Goal: Task Accomplishment & Management: Complete application form

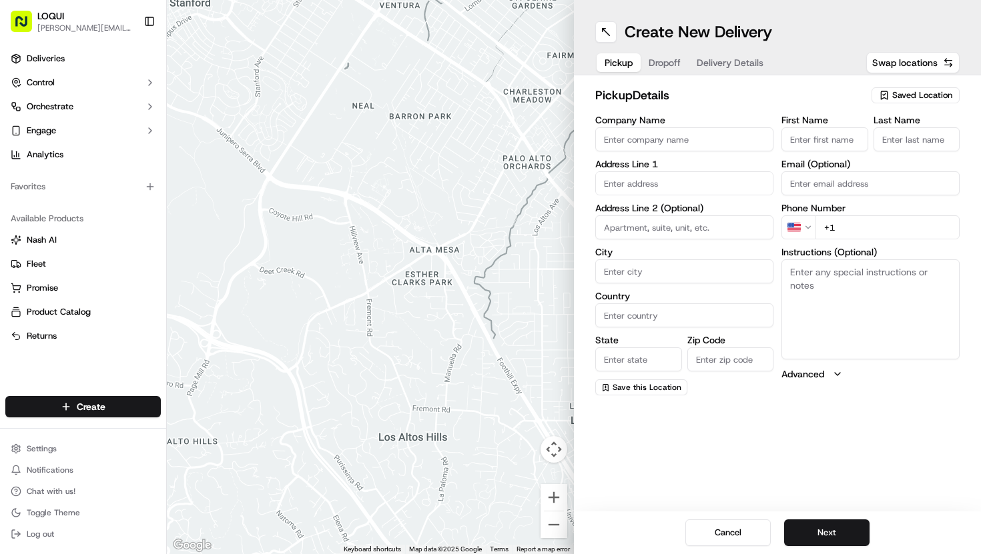
click at [925, 106] on div "pickup Details Saved Location" at bounding box center [777, 98] width 364 height 24
click at [925, 99] on span "Saved Location" at bounding box center [922, 95] width 60 height 12
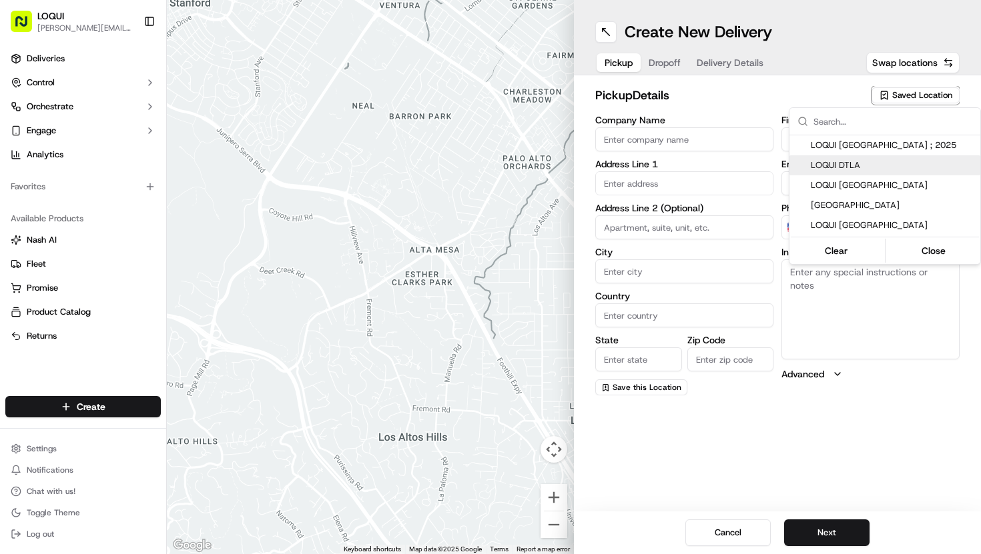
click at [863, 167] on span "LOQUI DTLA" at bounding box center [893, 165] width 164 height 12
type input "LOQUI DTLA"
type input "[STREET_ADDRESS]"
type input "#150"
type input "[GEOGRAPHIC_DATA]"
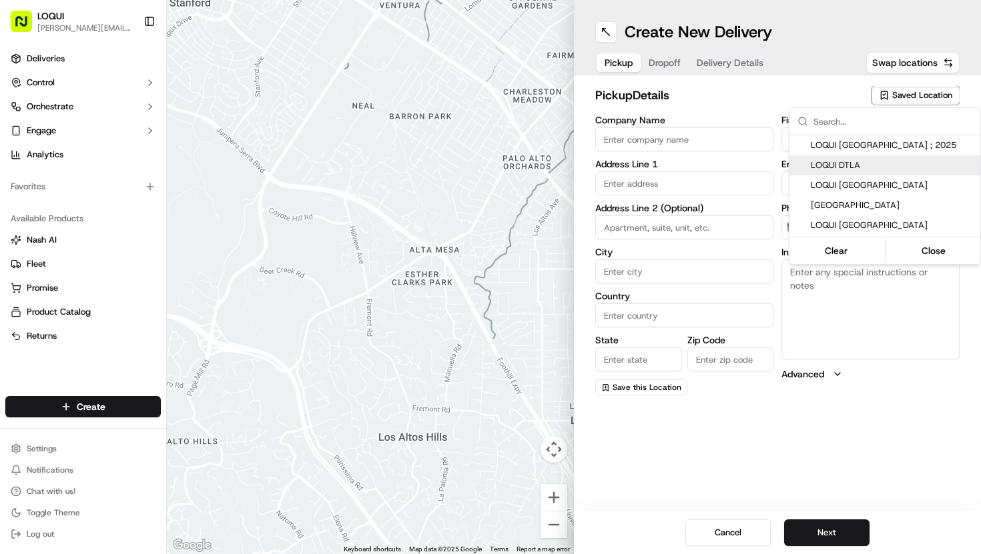
type input "US"
type input "CA"
type input "90013"
type input "[PERSON_NAME]"
type input "Stanciell"
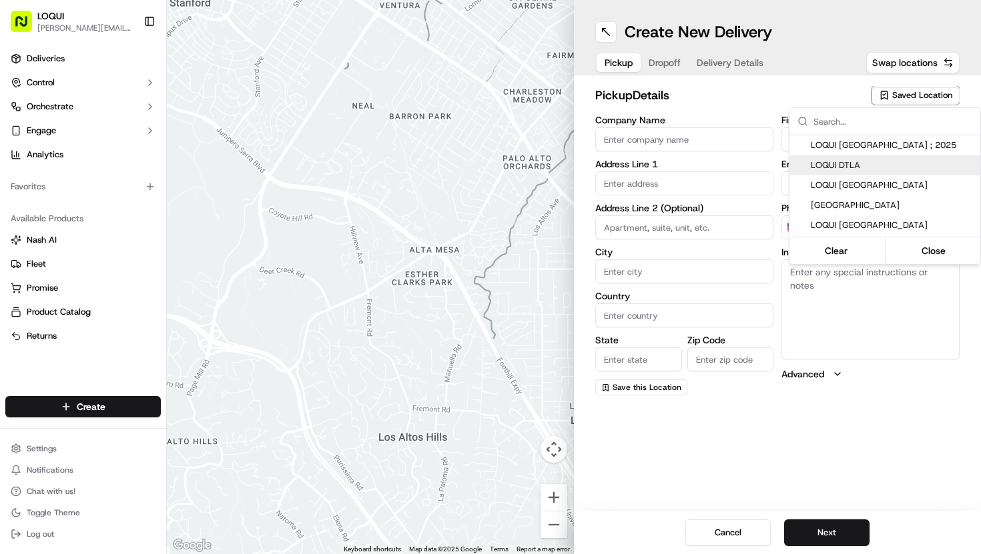
type input "[PERSON_NAME][EMAIL_ADDRESS][DOMAIN_NAME]"
type input "[PHONE_NUMBER]"
type textarea "Located next to [GEOGRAPHIC_DATA]. We are tucked into the back of the patio and…"
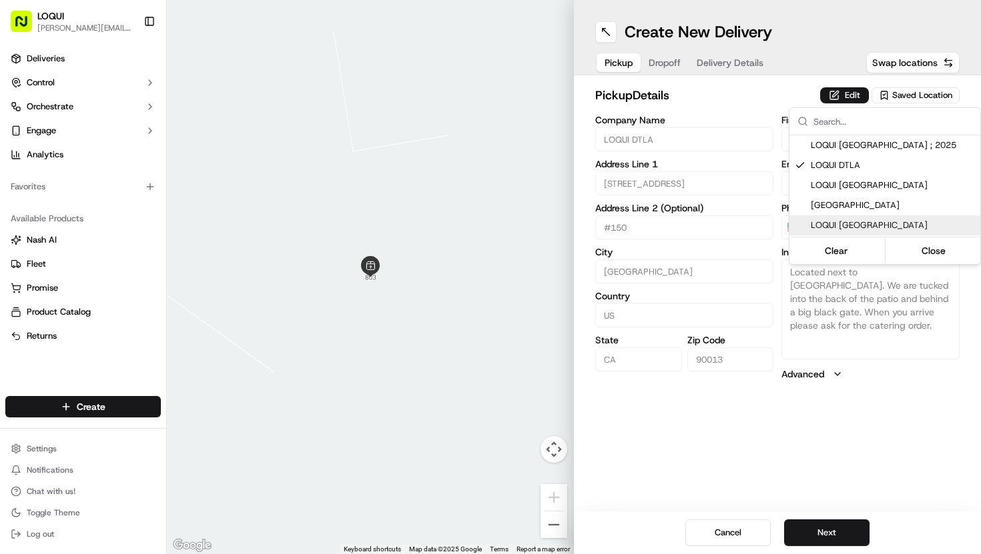
click at [830, 536] on html "LOQUI [PERSON_NAME][EMAIL_ADDRESS][DOMAIN_NAME] Toggle Sidebar Deliveries Contr…" at bounding box center [490, 277] width 981 height 554
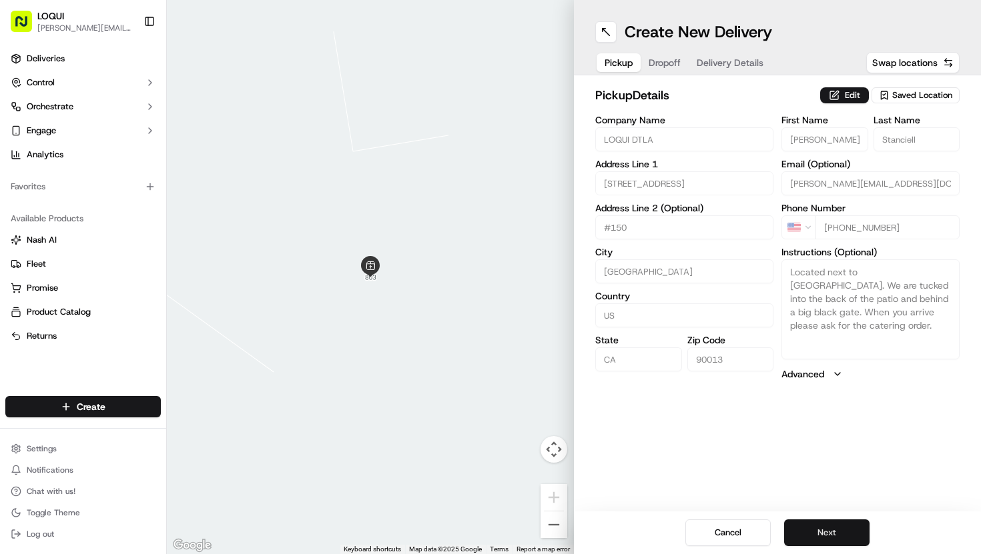
click at [827, 532] on button "Next" at bounding box center [826, 533] width 85 height 27
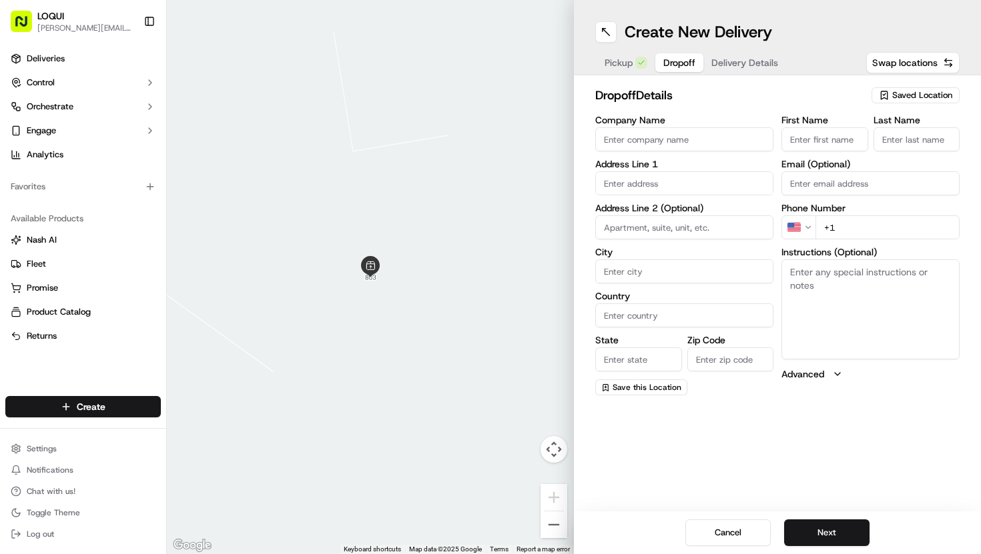
click at [805, 131] on input "First Name" at bounding box center [824, 139] width 87 height 24
type input "[PERSON_NAME]"
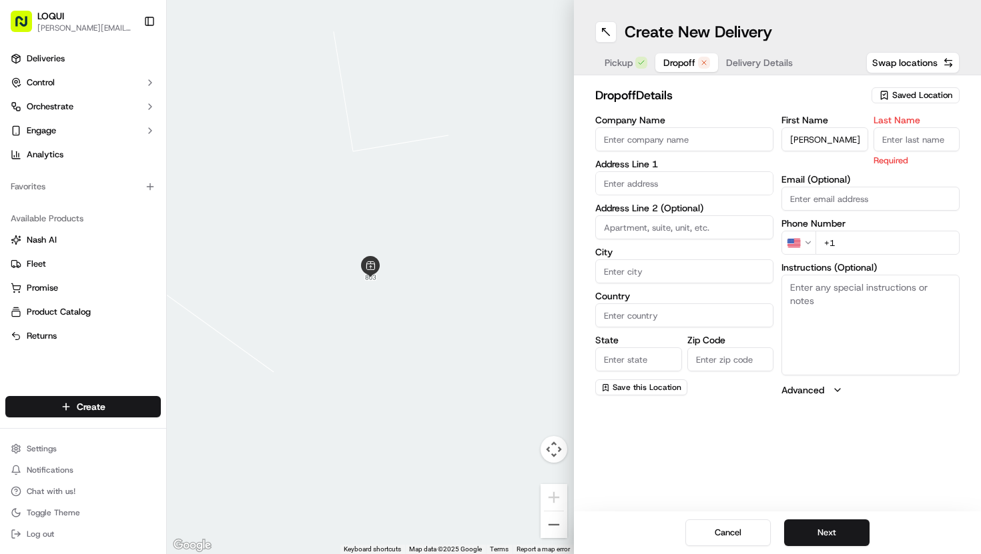
click at [902, 143] on input "Last Name" at bounding box center [916, 139] width 87 height 24
type input "[PERSON_NAME]"
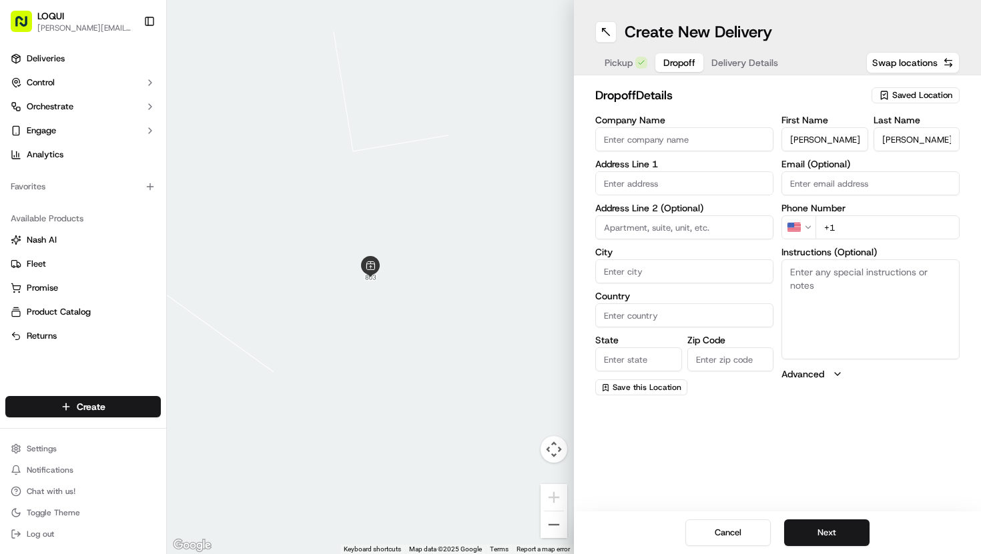
click at [819, 196] on div "First Name [PERSON_NAME] Last Name [PERSON_NAME] Email (Optional) Phone Number …" at bounding box center [870, 255] width 178 height 280
click at [980, 158] on div "dropoff Details Saved Location Company Name Address Line 1 Address Line 2 (Opti…" at bounding box center [777, 240] width 407 height 331
click at [881, 242] on div "First Name [PERSON_NAME] Last Name [PERSON_NAME] Email (Optional) Phone Number …" at bounding box center [870, 255] width 178 height 280
click at [890, 230] on input "+1" at bounding box center [887, 227] width 144 height 24
type input "[PHONE_NUMBER]"
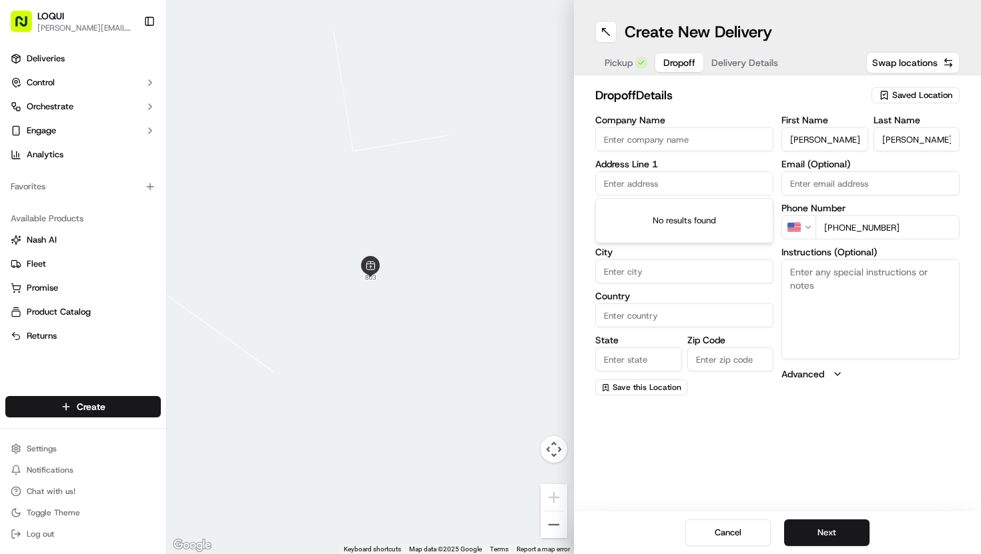
click at [715, 181] on input "text" at bounding box center [684, 183] width 178 height 24
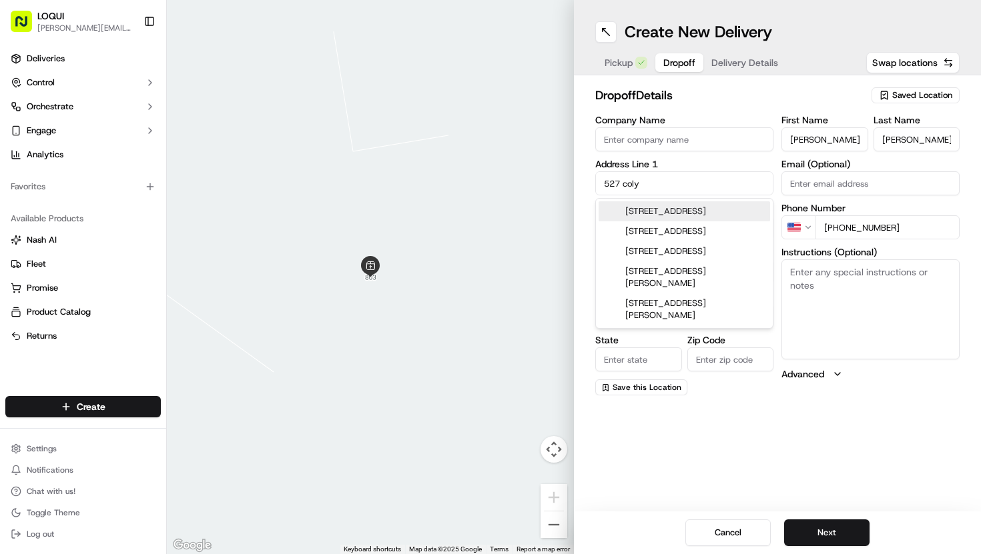
click at [726, 214] on div "[STREET_ADDRESS]" at bounding box center [683, 211] width 171 height 20
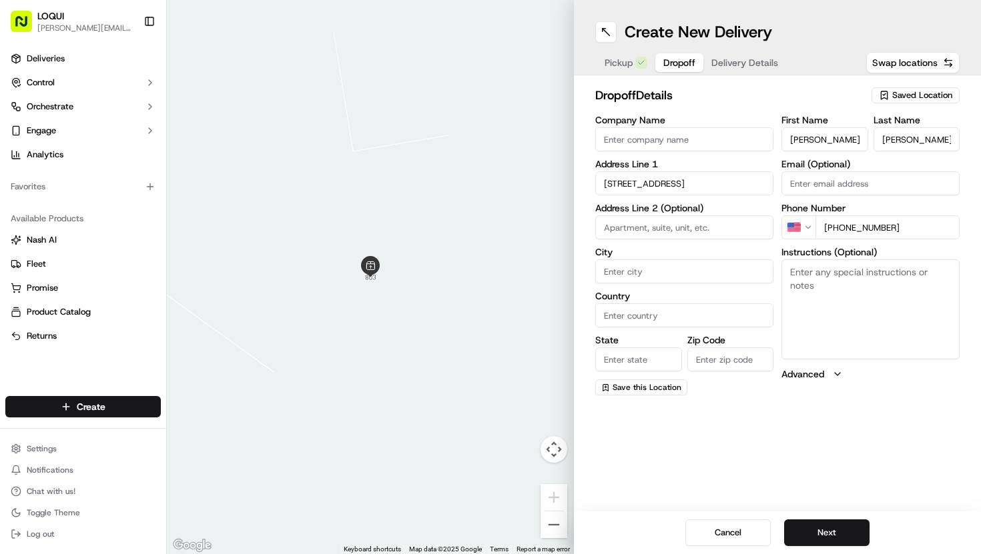
type input "[STREET_ADDRESS]"
type input "[GEOGRAPHIC_DATA]"
type input "CA"
type input "90013"
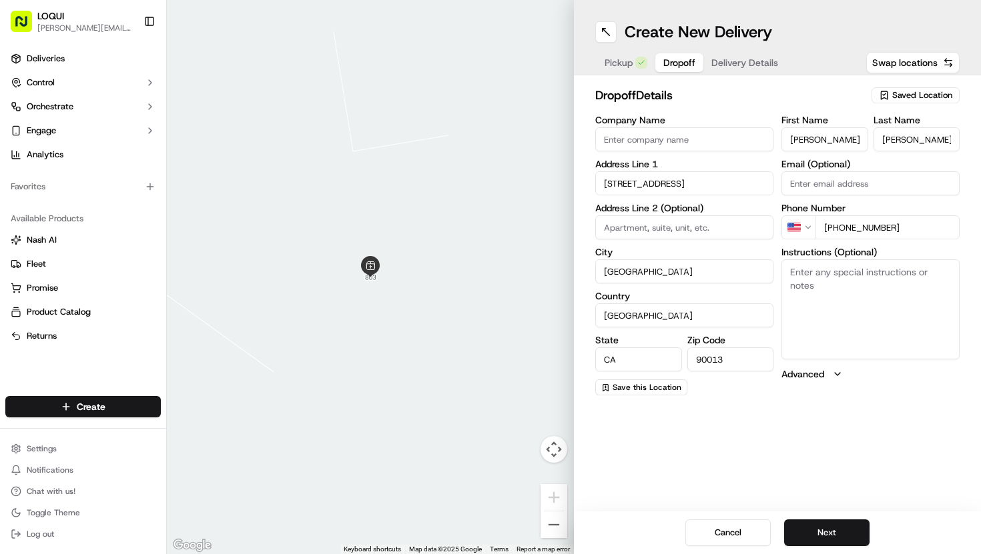
type input "[STREET_ADDRESS]"
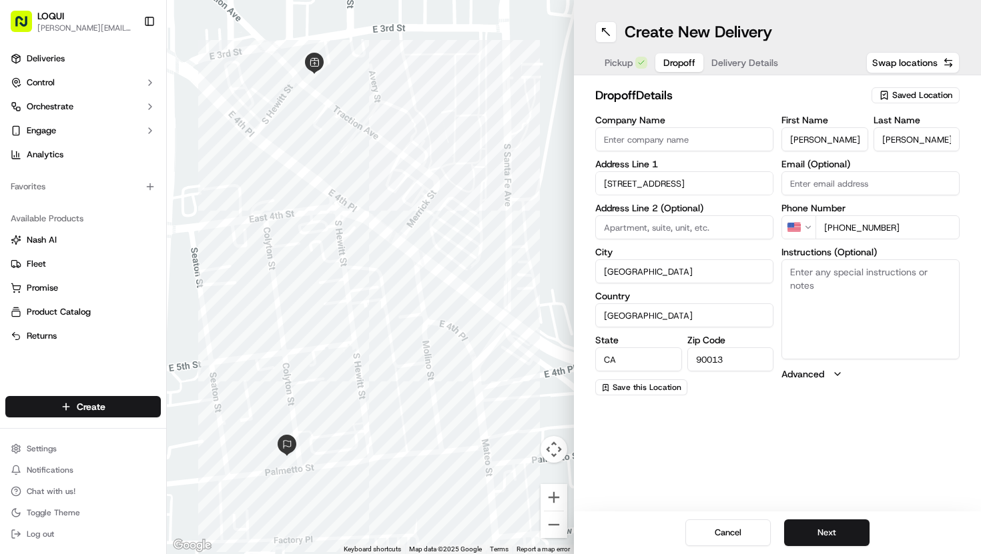
click at [833, 292] on textarea "Instructions (Optional)" at bounding box center [870, 310] width 178 height 100
type textarea "Please call upon arrival"
click at [824, 528] on button "Next" at bounding box center [826, 533] width 85 height 27
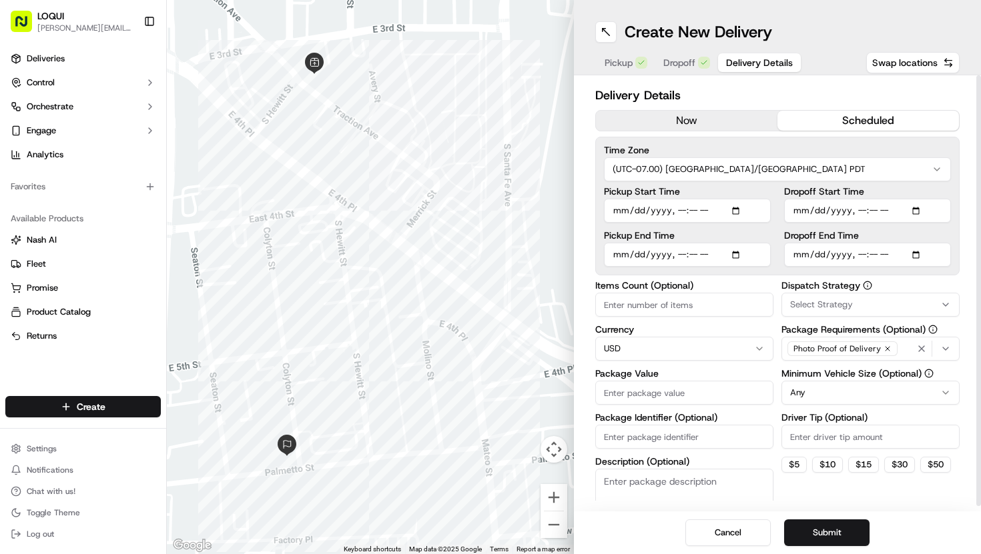
click at [811, 119] on button "scheduled" at bounding box center [867, 121] width 181 height 20
click at [664, 211] on input "Pickup Start Time" at bounding box center [687, 211] width 167 height 24
click at [744, 215] on input "Pickup Start Time" at bounding box center [687, 211] width 167 height 24
type input "[DATE]T13:30"
click at [770, 192] on label "Pickup Start Time" at bounding box center [687, 191] width 167 height 9
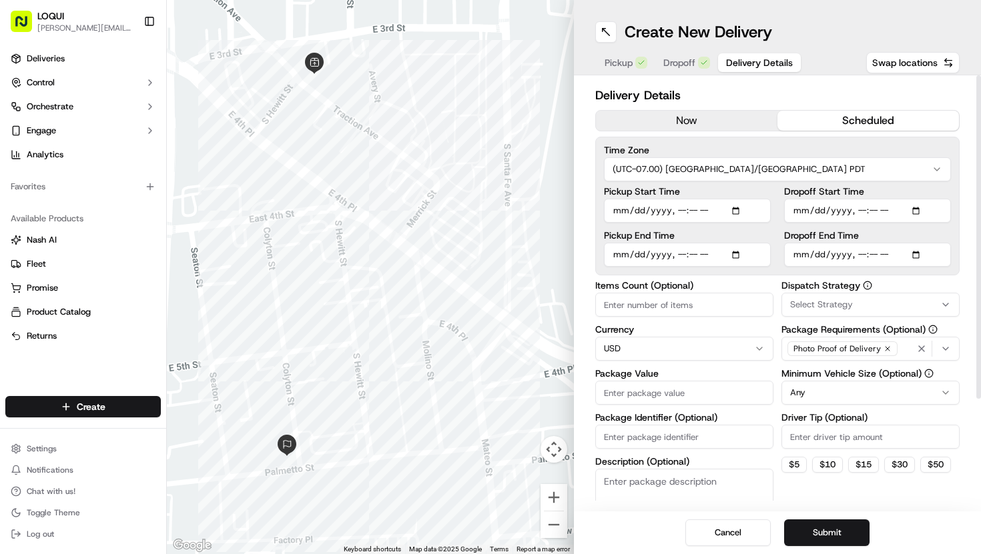
click at [770, 199] on input "Pickup Start Time" at bounding box center [687, 211] width 167 height 24
click at [750, 260] on input "Pickup End Time" at bounding box center [687, 255] width 167 height 24
click at [743, 256] on input "Pickup End Time" at bounding box center [687, 255] width 167 height 24
type input "[DATE]T13:35"
click at [776, 233] on div "Pickup Start Time Pickup End Time Dropoff Start Time Dropoff End Time" at bounding box center [777, 227] width 347 height 80
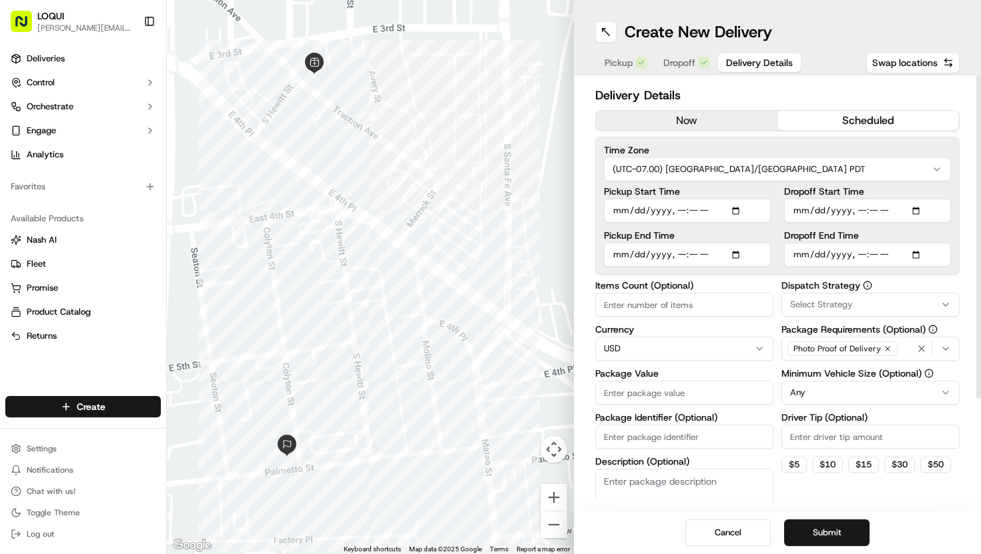
click at [915, 214] on input "Dropoff Start Time" at bounding box center [867, 211] width 167 height 24
type input "[DATE]T13:40"
click at [940, 201] on input "Dropoff Start Time" at bounding box center [867, 211] width 167 height 24
click at [916, 256] on input "Dropoff End Time" at bounding box center [867, 255] width 167 height 24
type input "[DATE]T13:45"
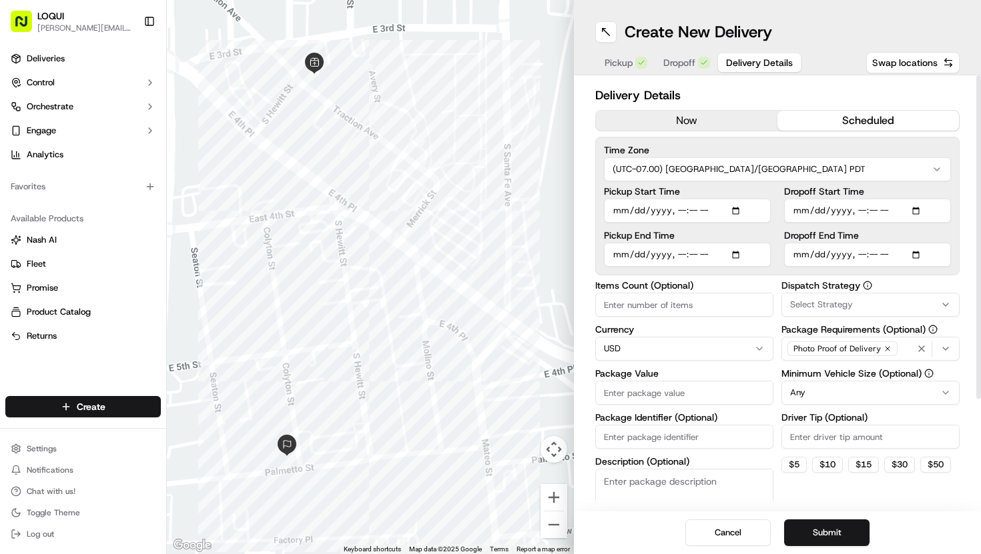
click at [968, 332] on div "Delivery Details now scheduled Time Zone (UTC-07.00) America/[GEOGRAPHIC_DATA] …" at bounding box center [777, 293] width 407 height 436
click at [712, 310] on input "Items Count (Optional)" at bounding box center [684, 305] width 178 height 24
click at [661, 434] on input "Package Identifier (Optional)" at bounding box center [684, 437] width 178 height 24
type input "2 boxes"
click at [649, 402] on input "Package Value" at bounding box center [684, 393] width 178 height 24
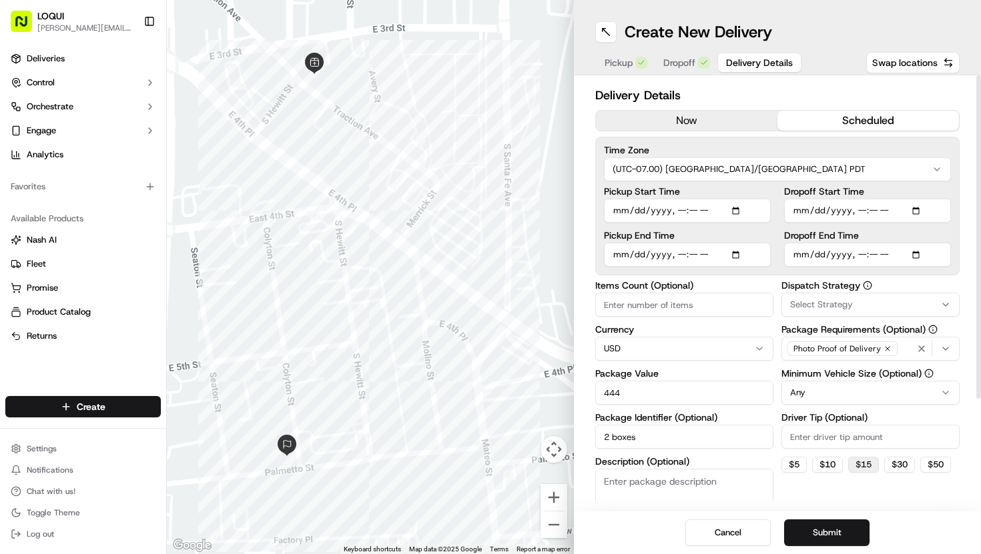
type input "444"
click at [863, 464] on button "$ 15" at bounding box center [863, 465] width 31 height 16
type input "15"
click at [838, 389] on html "LOQUI [PERSON_NAME][EMAIL_ADDRESS][DOMAIN_NAME] Toggle Sidebar Deliveries Contr…" at bounding box center [490, 277] width 981 height 554
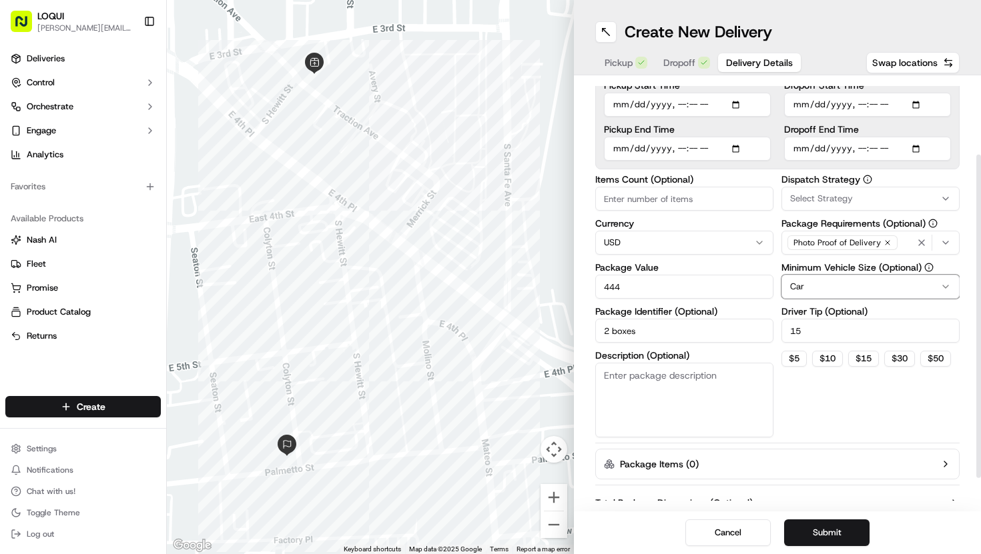
scroll to position [107, 0]
click at [876, 192] on div "Select Strategy" at bounding box center [870, 198] width 171 height 12
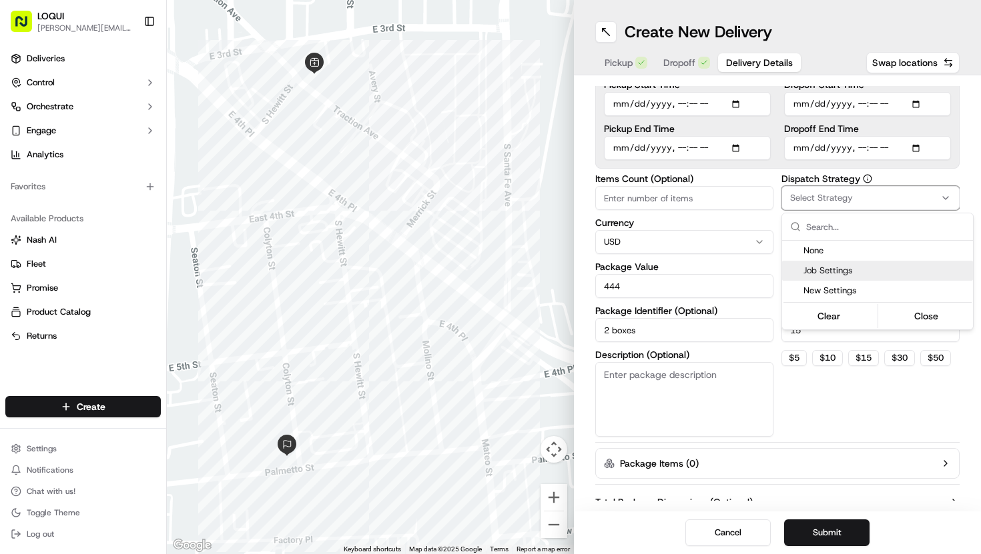
click at [825, 266] on span "Job Settings" at bounding box center [885, 271] width 164 height 12
click at [811, 531] on html "LOQUI [PERSON_NAME][EMAIL_ADDRESS][DOMAIN_NAME] Toggle Sidebar Deliveries Contr…" at bounding box center [490, 277] width 981 height 554
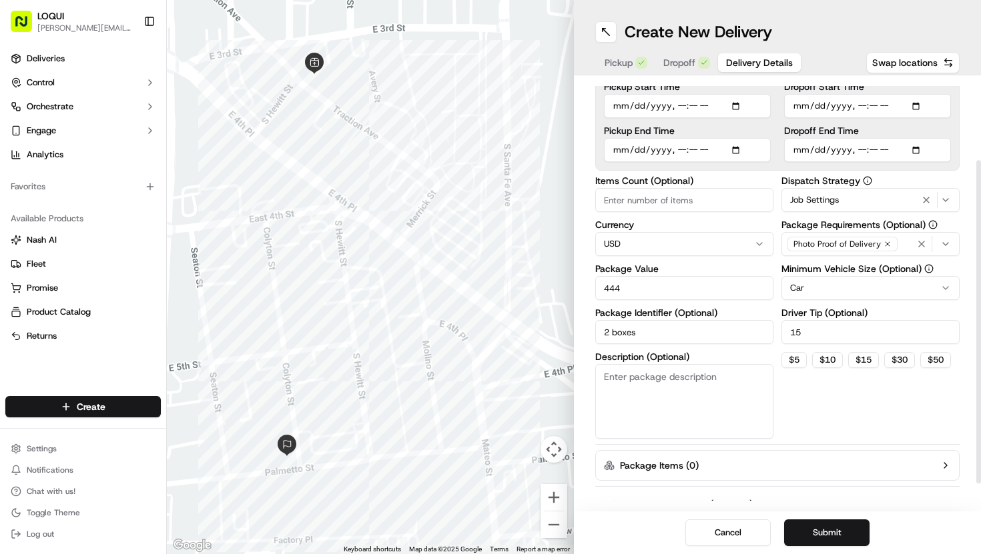
scroll to position [144, 0]
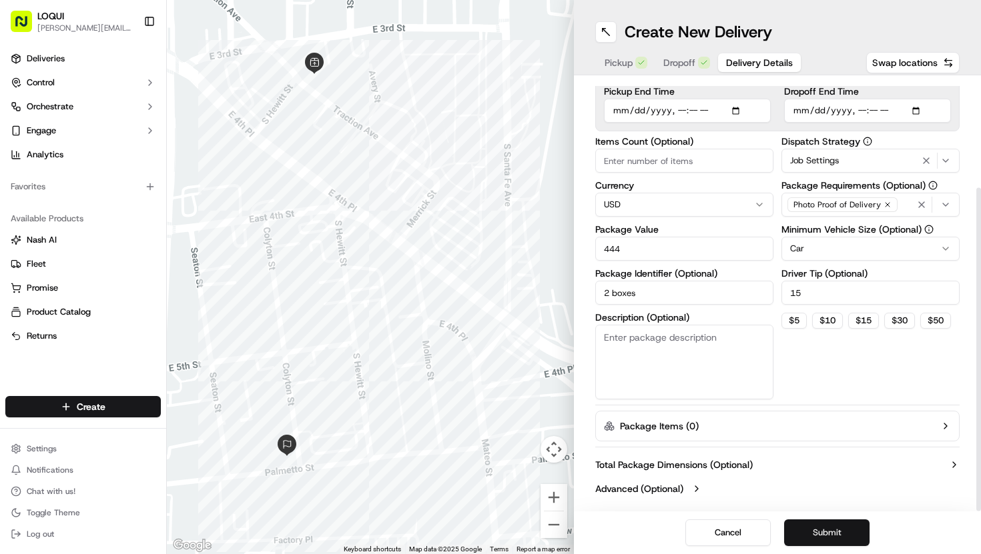
click at [835, 533] on button "Submit" at bounding box center [826, 533] width 85 height 27
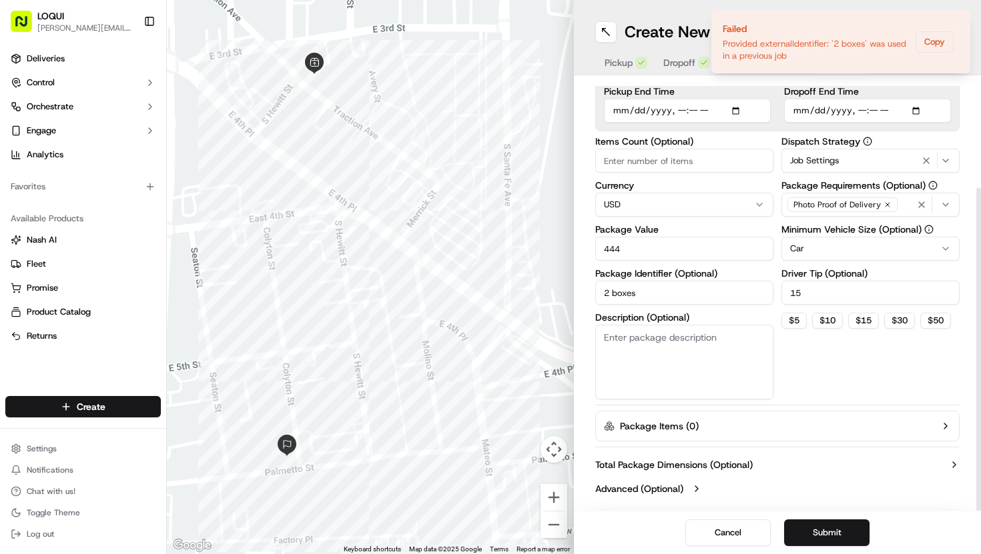
click at [690, 292] on input "2 boxes" at bounding box center [684, 293] width 178 height 24
type input "2 box"
click at [819, 530] on button "Submit" at bounding box center [826, 533] width 85 height 27
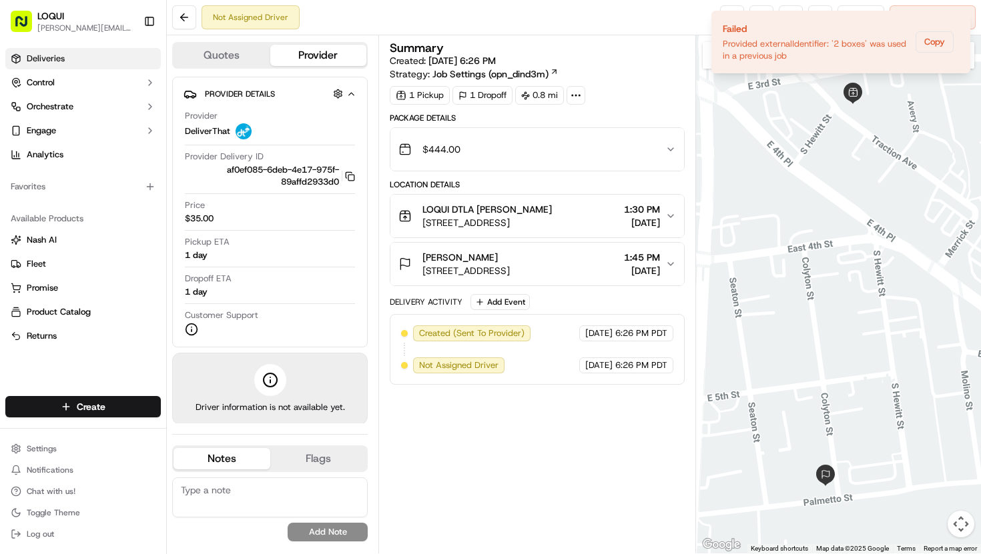
click at [53, 57] on span "Deliveries" at bounding box center [46, 59] width 38 height 12
